Goal: Task Accomplishment & Management: Use online tool/utility

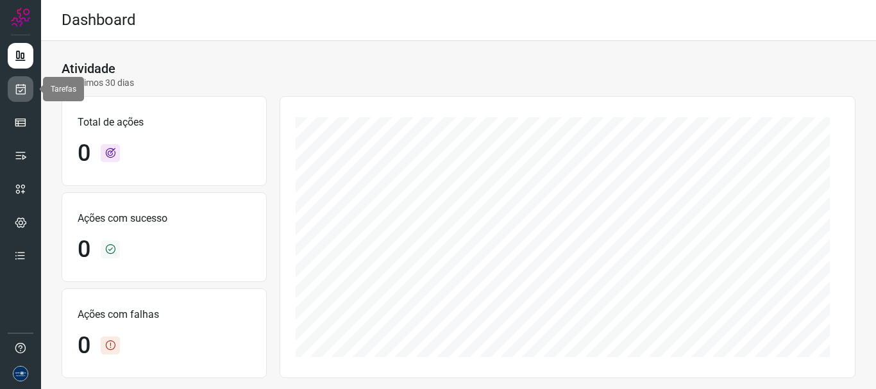
click at [16, 92] on icon at bounding box center [20, 89] width 13 height 13
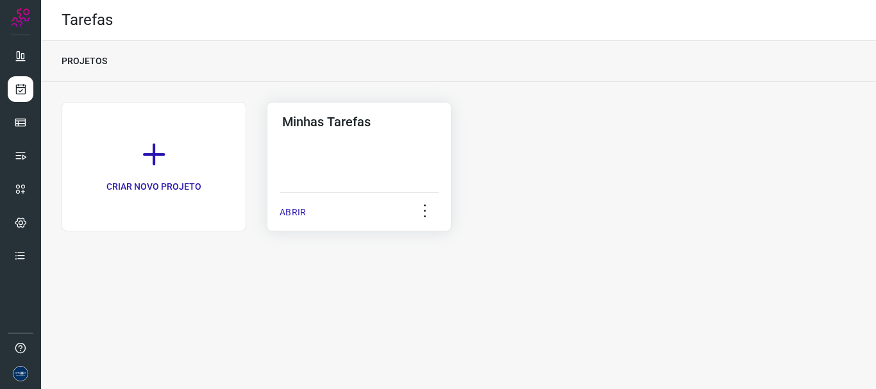
click at [298, 214] on p "ABRIR" at bounding box center [293, 212] width 26 height 13
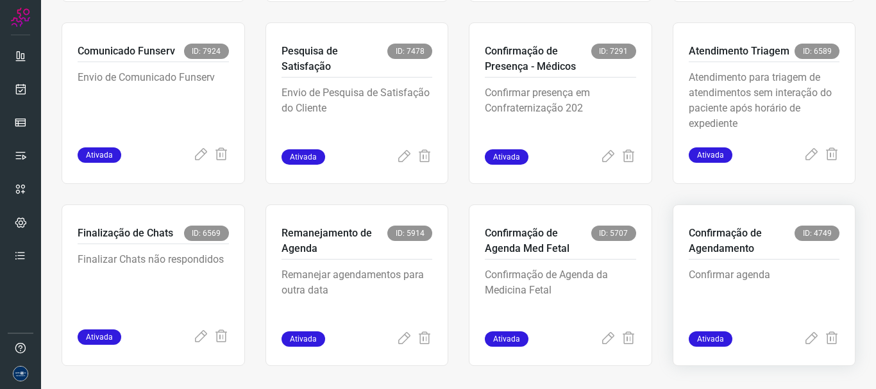
scroll to position [271, 0]
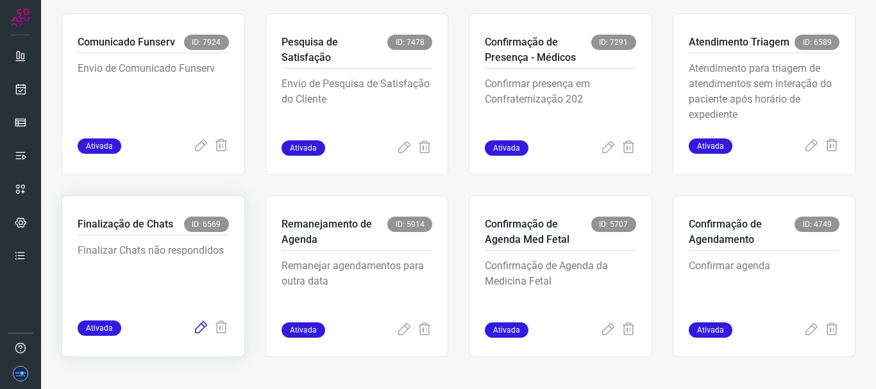
click at [195, 331] on icon at bounding box center [200, 328] width 15 height 15
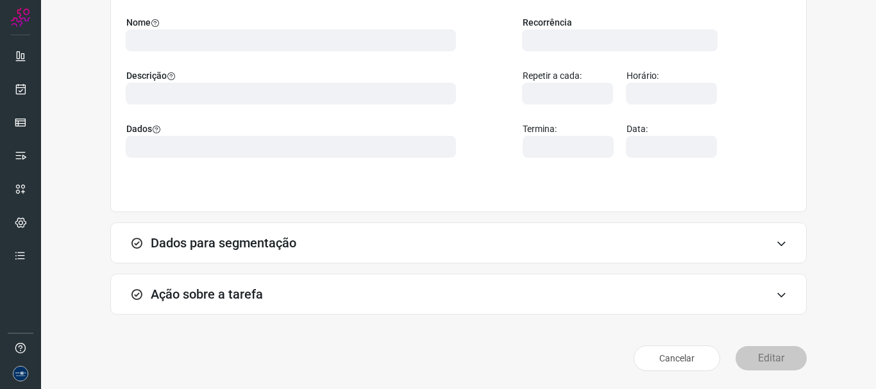
scroll to position [112, 0]
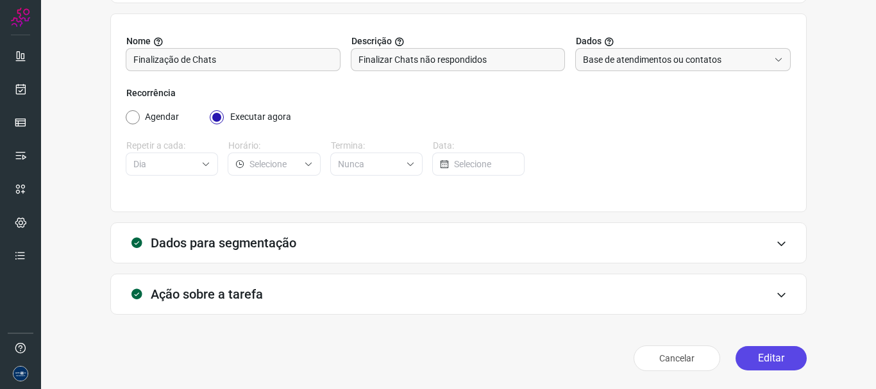
click at [769, 354] on button "Editar" at bounding box center [771, 358] width 71 height 24
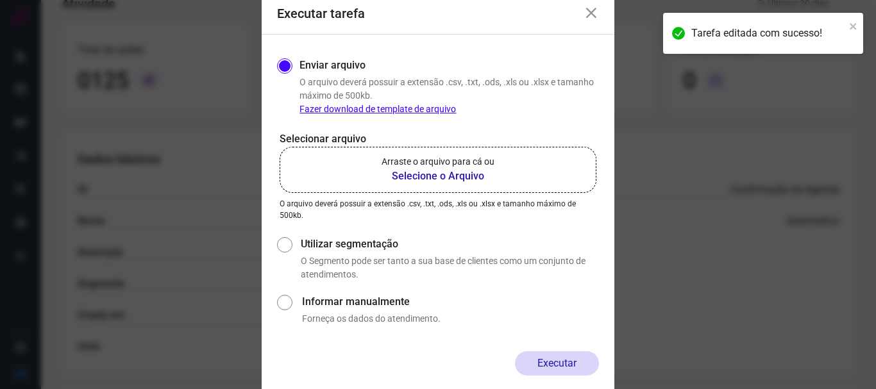
click at [330, 251] on label "Utilizar segmentação" at bounding box center [450, 244] width 298 height 15
click at [291, 251] on input "Utilizar segmentação" at bounding box center [283, 257] width 13 height 47
radio input "true"
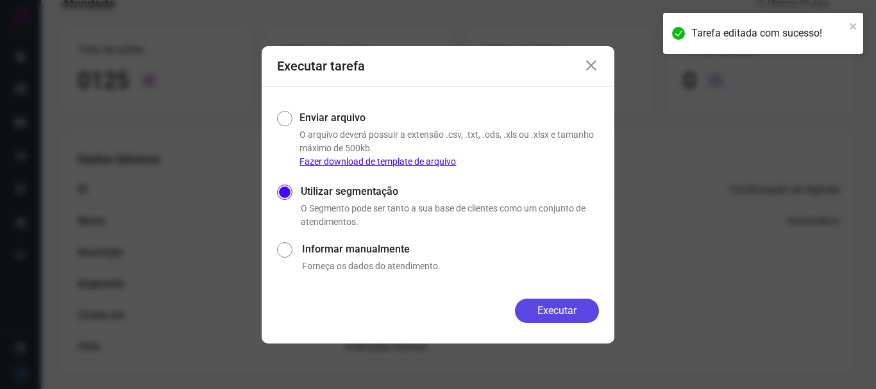
click at [585, 303] on button "Executar" at bounding box center [557, 311] width 84 height 24
